Goal: Check status: Check status

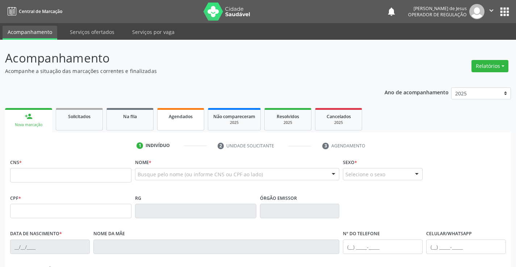
click at [164, 125] on link "Agendados" at bounding box center [180, 119] width 47 height 22
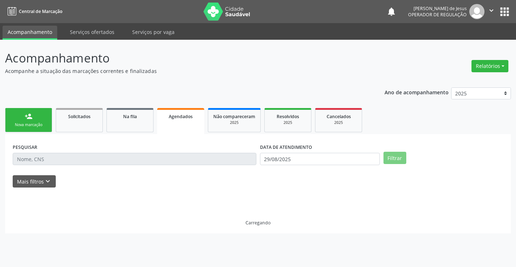
click at [164, 125] on link "Agendados" at bounding box center [180, 121] width 47 height 26
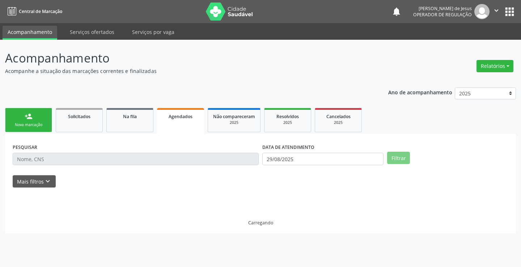
click at [164, 125] on link "Agendados" at bounding box center [180, 121] width 47 height 26
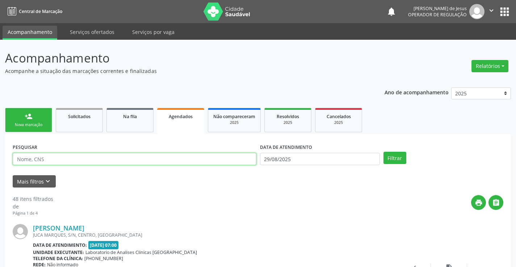
click at [144, 162] on input "text" at bounding box center [135, 159] width 244 height 12
click at [383, 152] on button "Filtrar" at bounding box center [394, 158] width 23 height 12
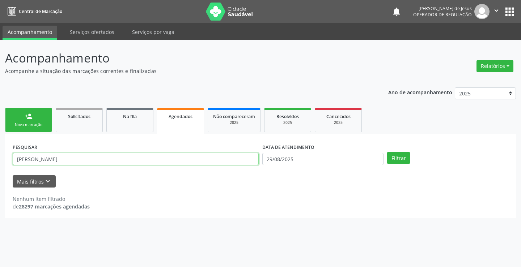
click at [86, 163] on input "[PERSON_NAME]" at bounding box center [136, 159] width 246 height 12
type input "[PERSON_NAME]"
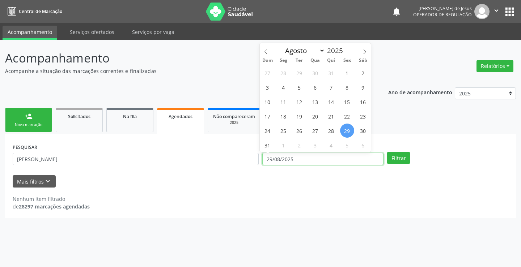
click at [368, 153] on div "DATA DE ATENDIMENTO [DATE]" at bounding box center [322, 153] width 121 height 23
select select "7"
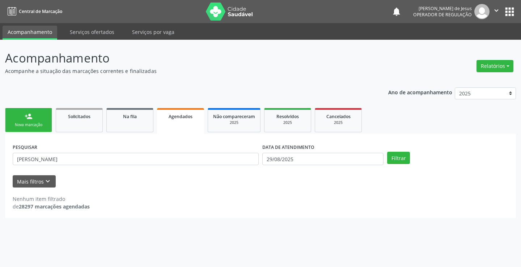
click at [370, 153] on div "DATA DE ATENDIMENTO [DATE]" at bounding box center [322, 153] width 121 height 23
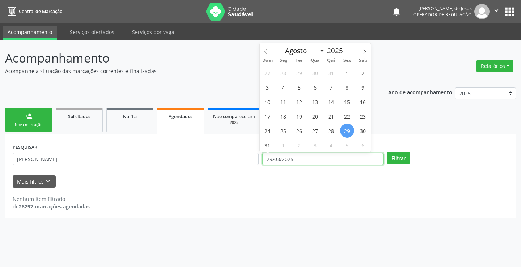
click at [370, 153] on input "29/08/2025" at bounding box center [322, 159] width 121 height 12
click at [387, 152] on button "Filtrar" at bounding box center [398, 158] width 23 height 12
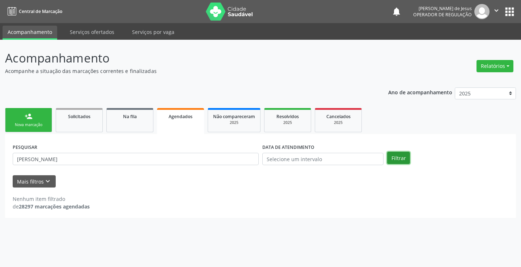
click at [395, 162] on button "Filtrar" at bounding box center [398, 158] width 23 height 12
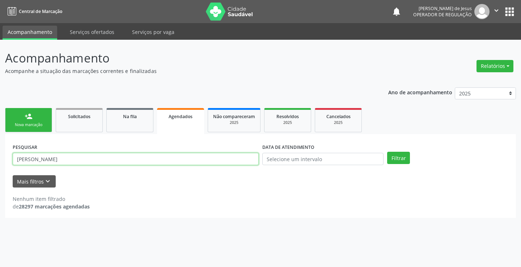
click at [223, 154] on input "[PERSON_NAME]" at bounding box center [136, 159] width 246 height 12
click at [222, 153] on input "[PERSON_NAME]" at bounding box center [136, 159] width 246 height 12
drag, startPoint x: 134, startPoint y: 165, endPoint x: 131, endPoint y: 163, distance: 4.2
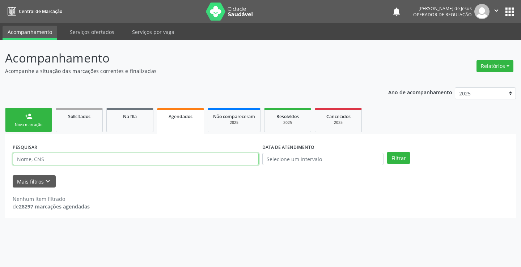
click at [131, 163] on input "text" at bounding box center [136, 159] width 246 height 12
drag, startPoint x: 131, startPoint y: 163, endPoint x: 128, endPoint y: 155, distance: 7.8
click at [128, 155] on input "text" at bounding box center [136, 159] width 246 height 12
type input "708207626108440"
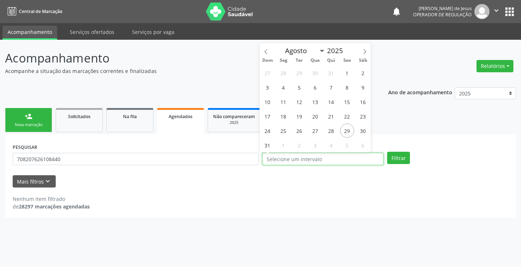
click at [368, 160] on input "text" at bounding box center [322, 159] width 121 height 12
click at [331, 147] on span "4" at bounding box center [331, 145] width 14 height 14
type input "04/09/2025"
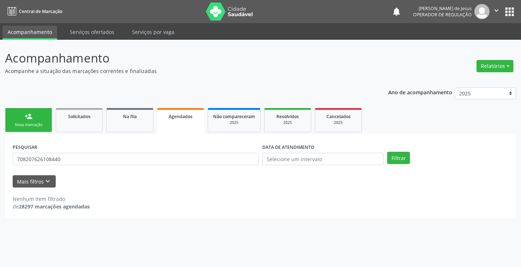
click at [410, 156] on div "Filtrar" at bounding box center [447, 158] width 125 height 12
click at [401, 157] on button "Filtrar" at bounding box center [398, 158] width 23 height 12
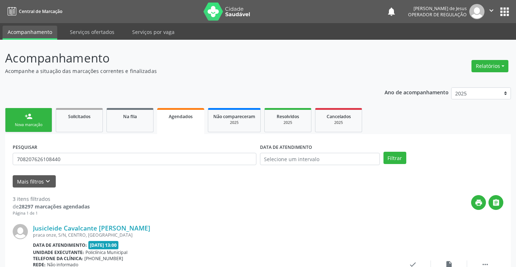
click at [190, 120] on link "Agendados" at bounding box center [180, 121] width 47 height 26
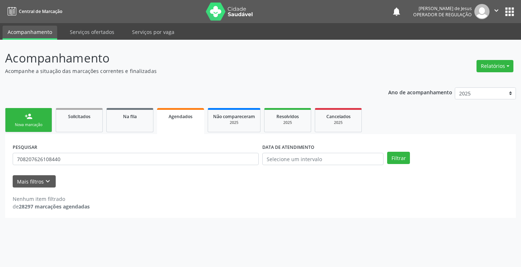
click at [190, 120] on link "Agendados" at bounding box center [180, 121] width 47 height 26
click at [140, 161] on input "708207626108440" at bounding box center [136, 159] width 246 height 12
drag, startPoint x: 140, startPoint y: 161, endPoint x: 139, endPoint y: 152, distance: 9.5
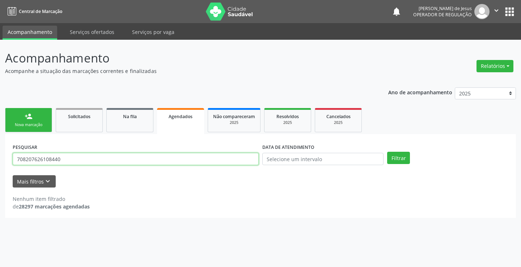
click at [139, 156] on input "708207626108440" at bounding box center [136, 159] width 246 height 12
type input "704007368412168"
click at [387, 152] on button "Filtrar" at bounding box center [398, 158] width 23 height 12
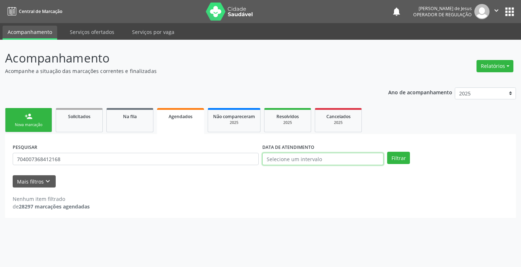
click at [364, 154] on input "text" at bounding box center [322, 159] width 121 height 12
click at [401, 161] on button "Filtrar" at bounding box center [398, 158] width 23 height 12
drag, startPoint x: 403, startPoint y: 151, endPoint x: 403, endPoint y: 155, distance: 4.0
click at [403, 152] on div "PESQUISAR 704007368412168 DATA DE ATENDIMENTO Filtrar" at bounding box center [261, 156] width 500 height 28
click at [403, 155] on button "Filtrar" at bounding box center [398, 158] width 23 height 12
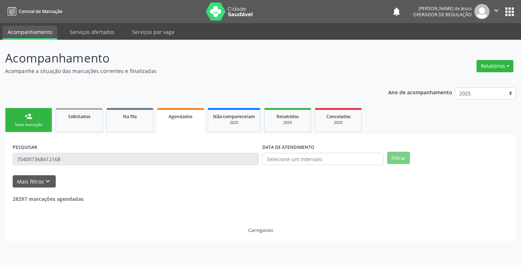
click at [403, 155] on button "Filtrar" at bounding box center [398, 158] width 23 height 12
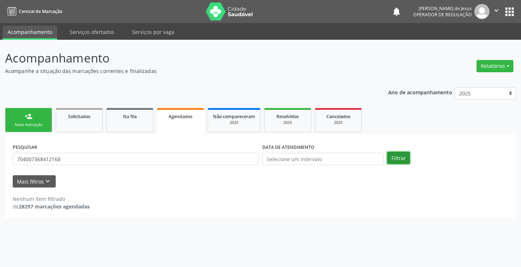
click at [404, 154] on button "Filtrar" at bounding box center [398, 158] width 23 height 12
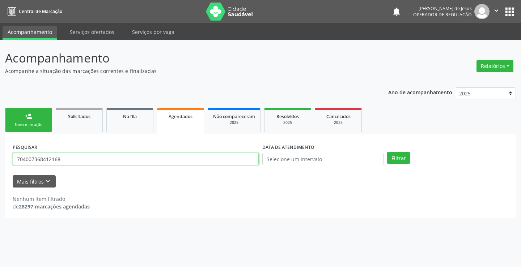
click at [166, 156] on input "704007368412168" at bounding box center [136, 159] width 246 height 12
drag, startPoint x: 166, startPoint y: 156, endPoint x: 170, endPoint y: 149, distance: 8.4
click at [170, 149] on div "PESQUISAR 704007368412168" at bounding box center [136, 156] width 250 height 28
type input "704808012784742"
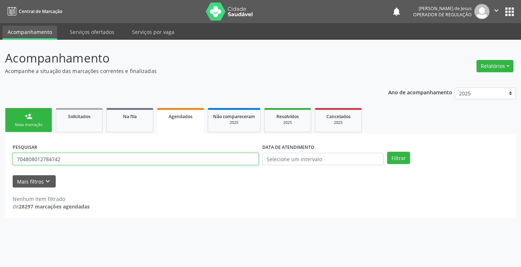
click at [387, 152] on button "Filtrar" at bounding box center [398, 158] width 23 height 12
